Goal: Information Seeking & Learning: Learn about a topic

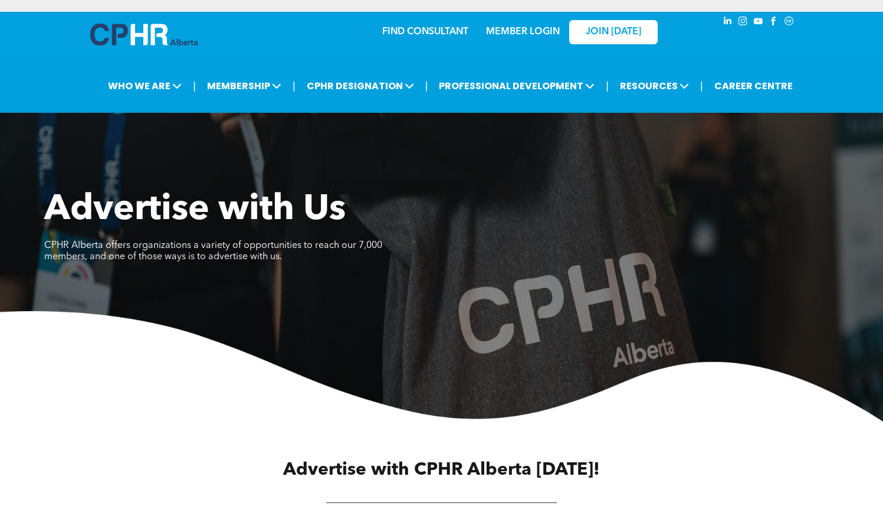
click at [245, 394] on img at bounding box center [441, 366] width 883 height 110
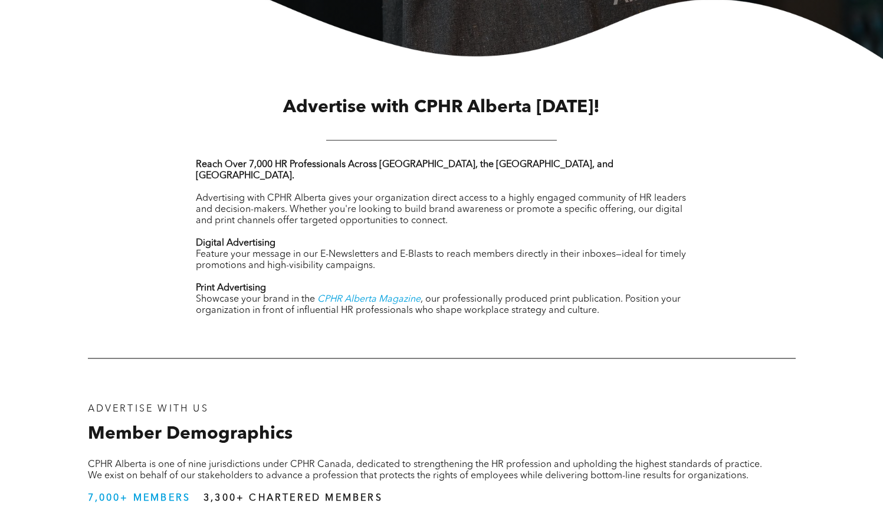
scroll to position [319, 0]
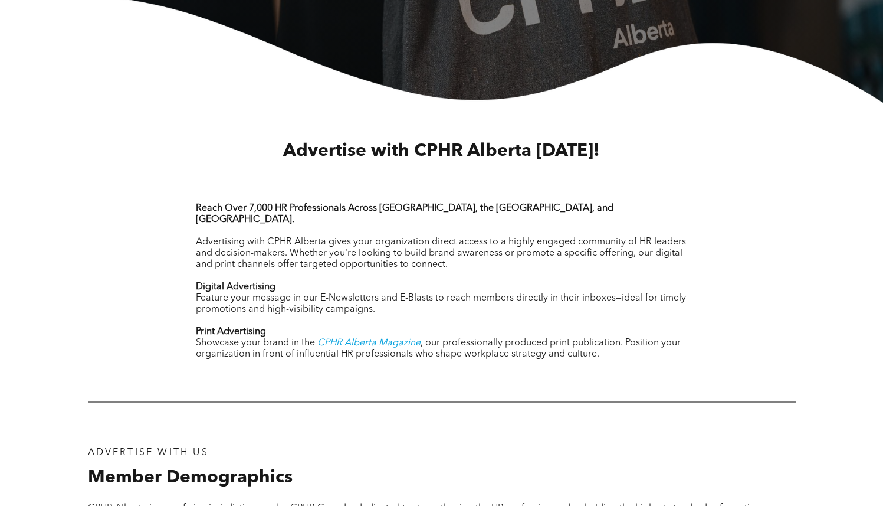
click at [414, 237] on span "Advertising with CPHR Alberta gives your organization direct access to a highly…" at bounding box center [441, 253] width 490 height 32
click at [415, 238] on span "Advertising with CPHR Alberta gives your organization direct access to a highly…" at bounding box center [441, 253] width 490 height 32
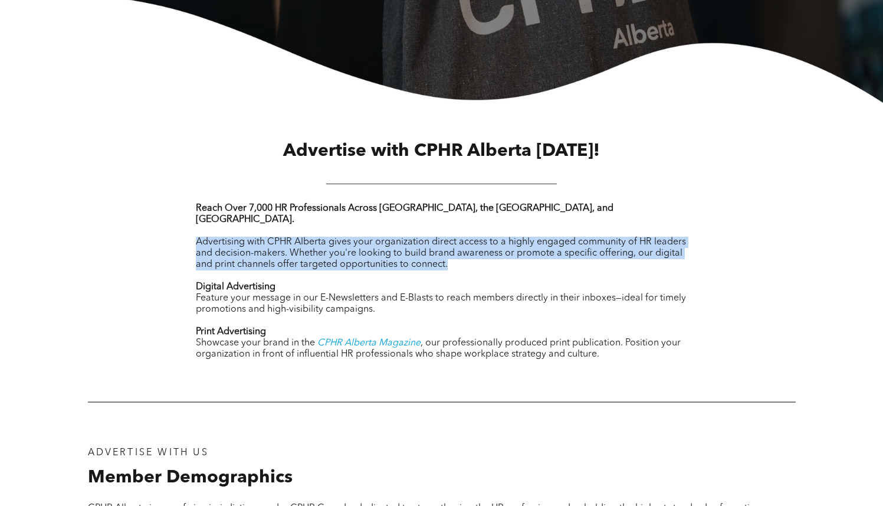
click at [415, 238] on span "Advertising with CPHR Alberta gives your organization direct access to a highly…" at bounding box center [441, 253] width 490 height 32
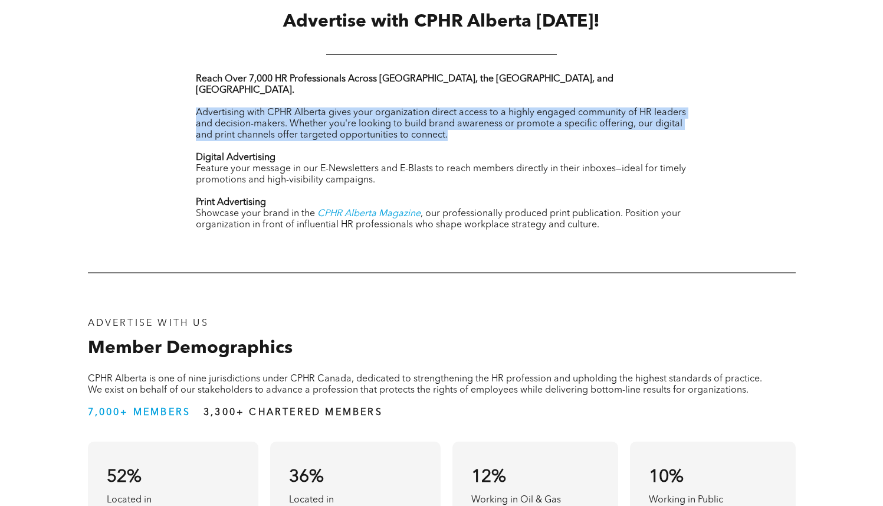
scroll to position [726, 0]
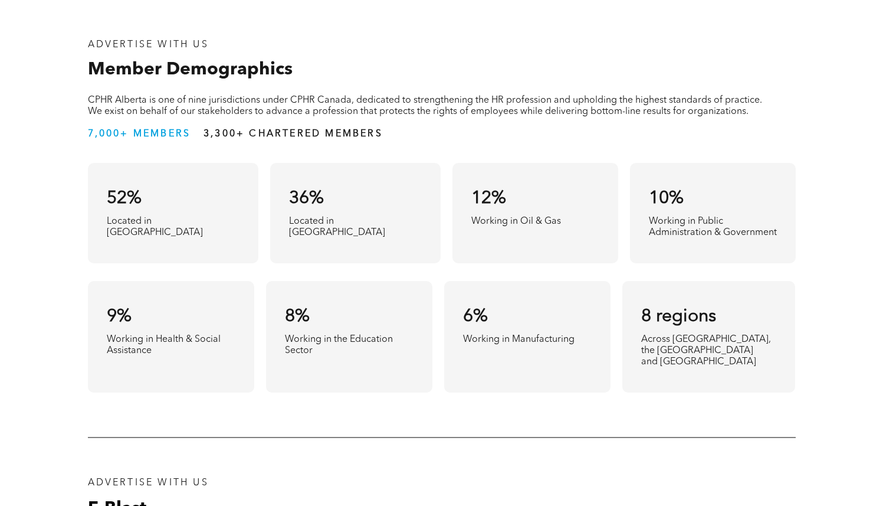
click at [343, 96] on span "CPHR Alberta is one of nine jurisdictions under CPHR Canada, dedicated to stren…" at bounding box center [425, 106] width 674 height 21
click at [342, 96] on span "CPHR Alberta is one of nine jurisdictions under CPHR Canada, dedicated to stren…" at bounding box center [425, 106] width 674 height 21
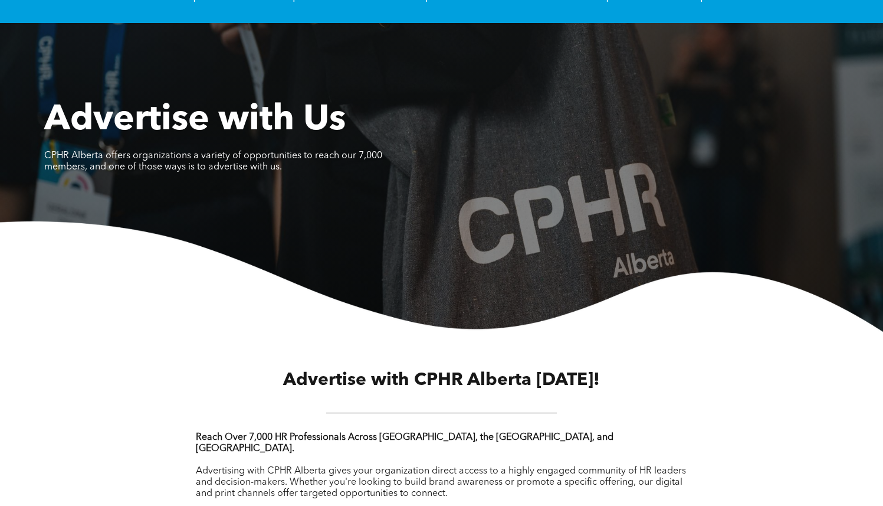
scroll to position [0, 0]
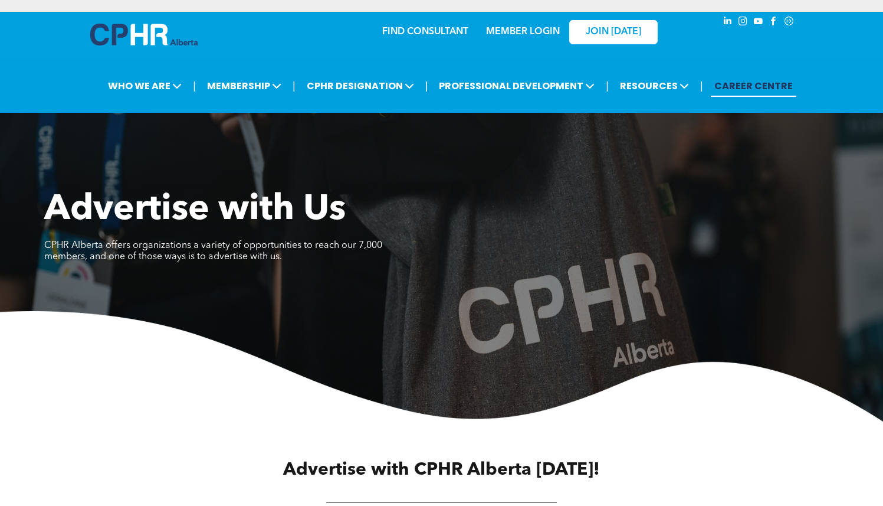
click at [707, 92] on link "CAREER CENTRE" at bounding box center [754, 86] width 86 height 22
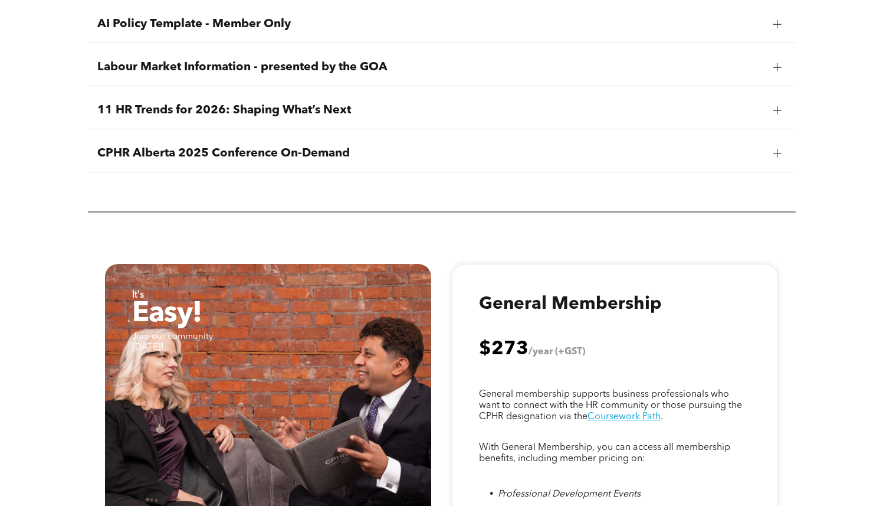
scroll to position [1447, 0]
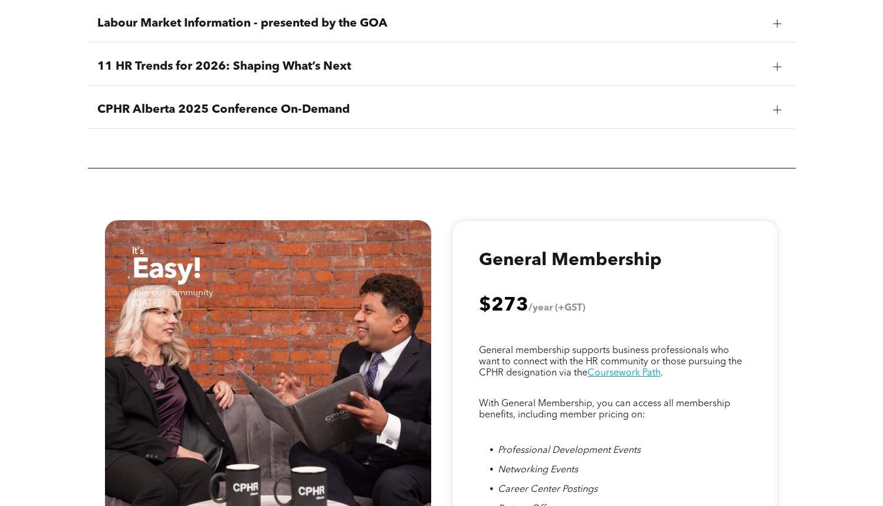
click at [417, 112] on span "CPHR Alberta 2025 Conference On-Demand" at bounding box center [430, 110] width 667 height 14
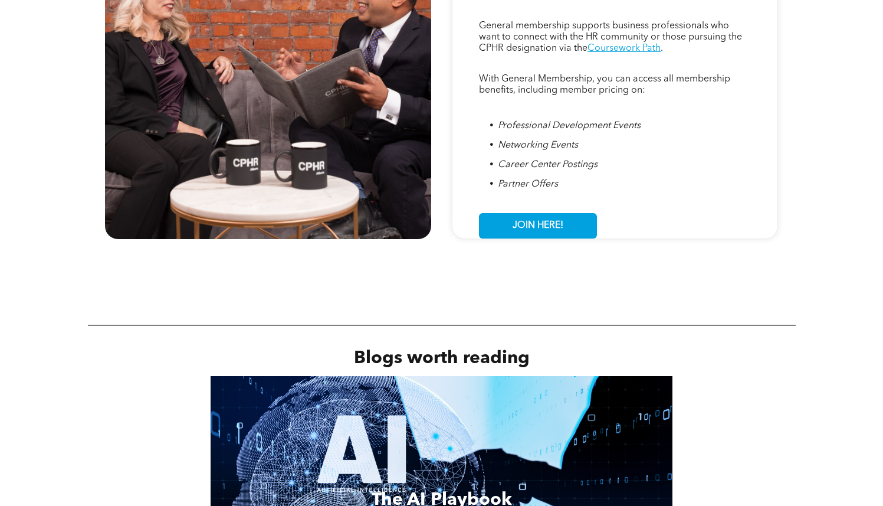
scroll to position [0, 0]
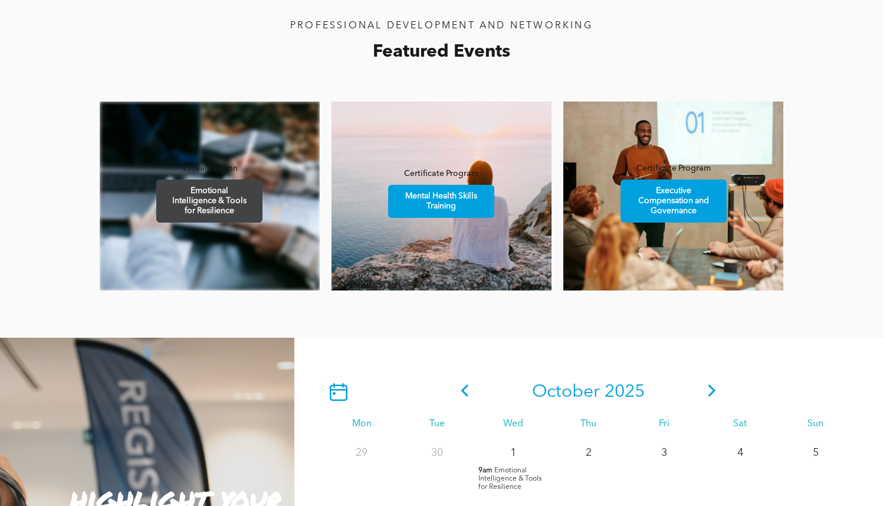
scroll to position [672, 0]
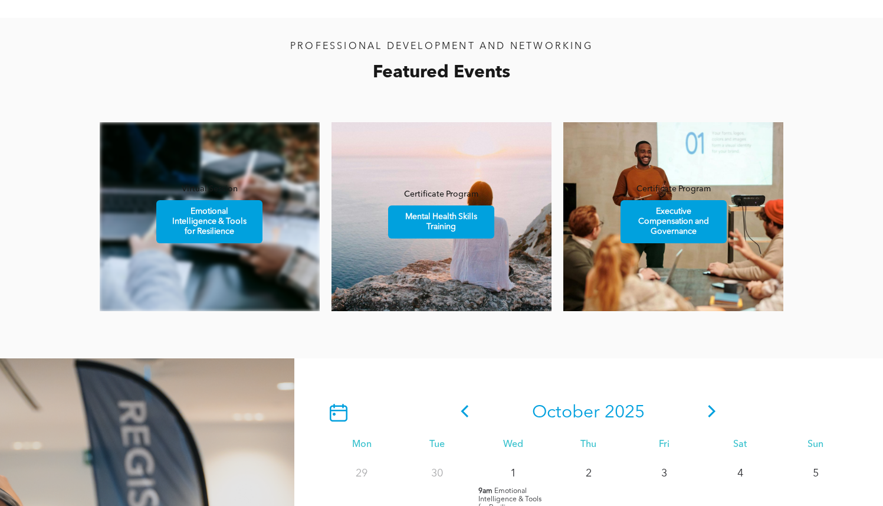
click at [221, 188] on link at bounding box center [210, 216] width 220 height 189
drag, startPoint x: 221, startPoint y: 188, endPoint x: 310, endPoint y: 214, distance: 93.0
click at [310, 214] on link at bounding box center [210, 216] width 220 height 189
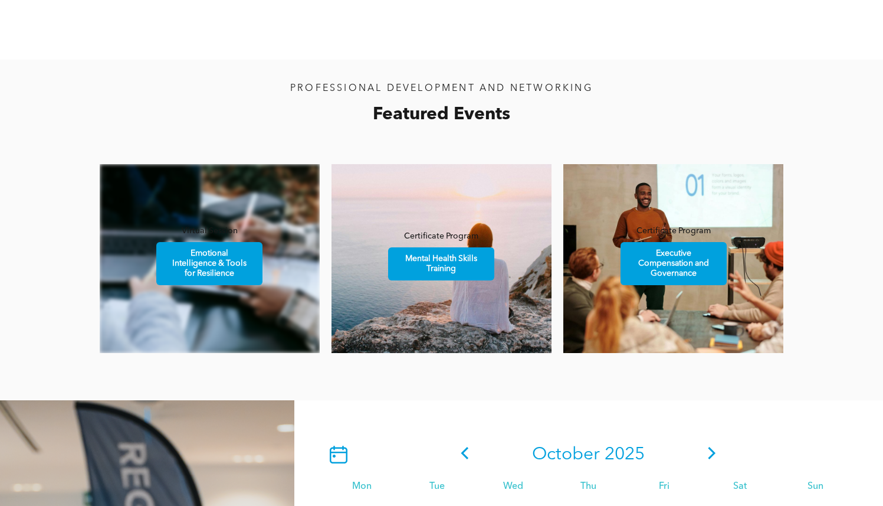
scroll to position [617, 0]
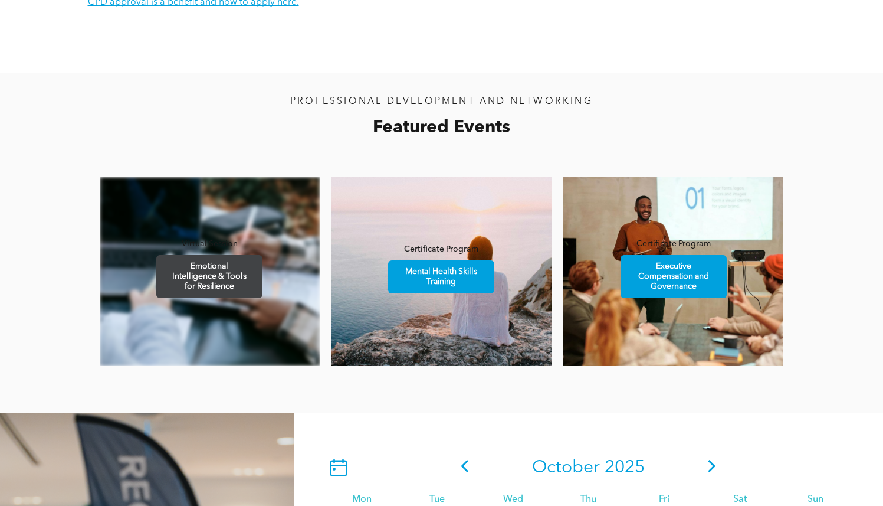
click at [186, 265] on span "Emotional Intelligence & Tools for Resilience" at bounding box center [209, 276] width 103 height 42
